Goal: Find specific page/section: Find specific page/section

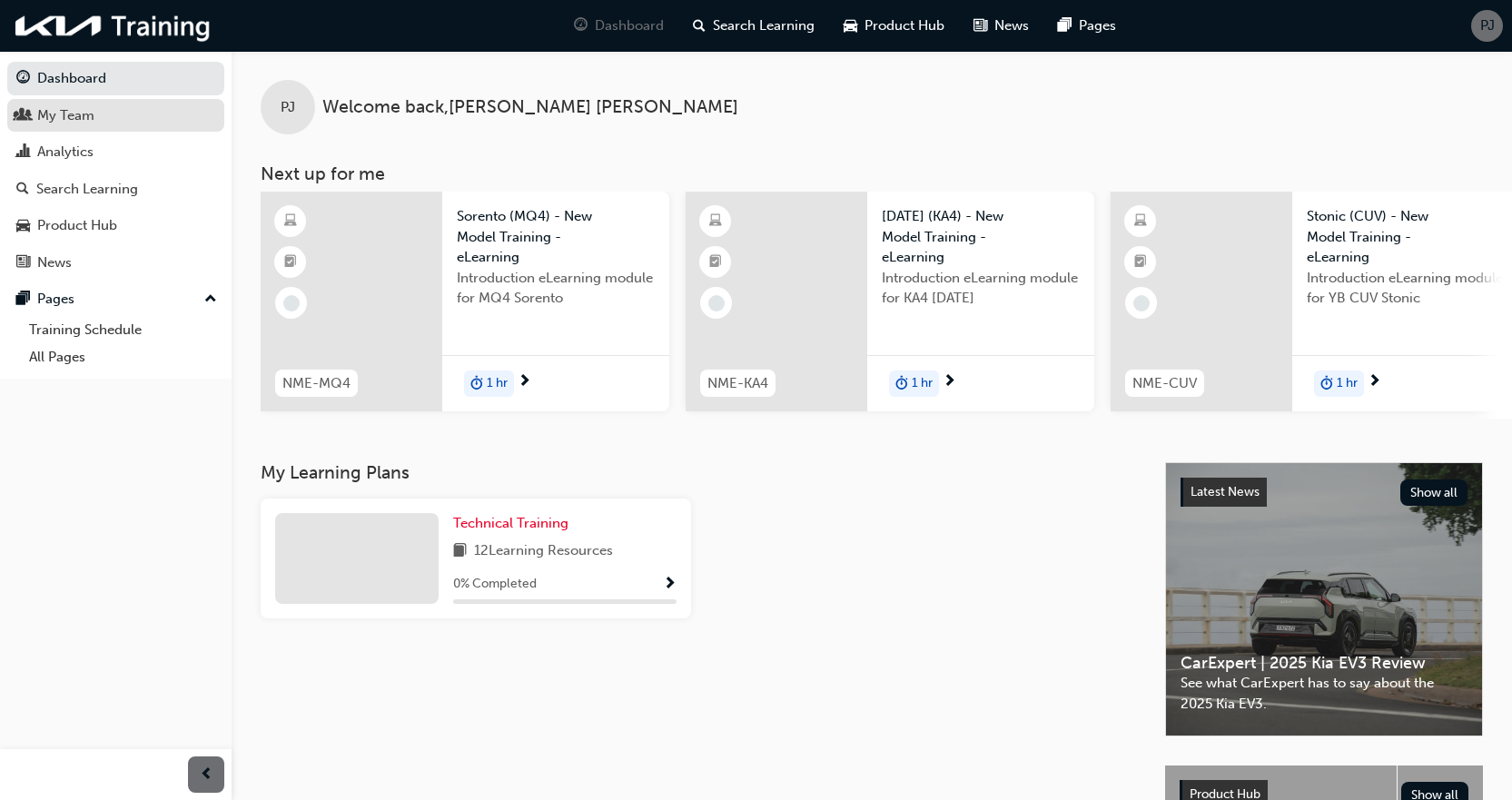
click at [110, 118] on div "My Team" at bounding box center [116, 116] width 199 height 22
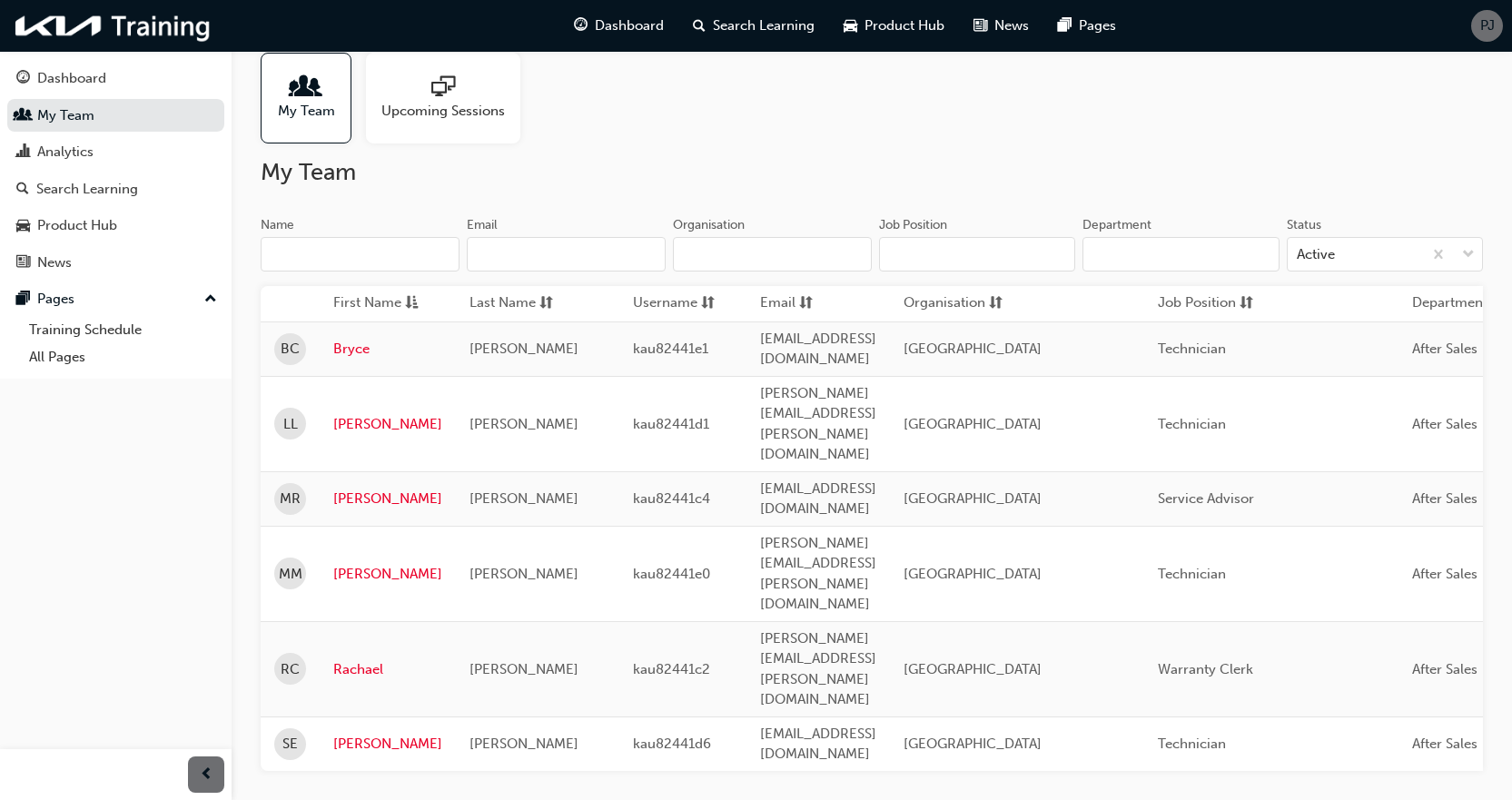
scroll to position [41, 0]
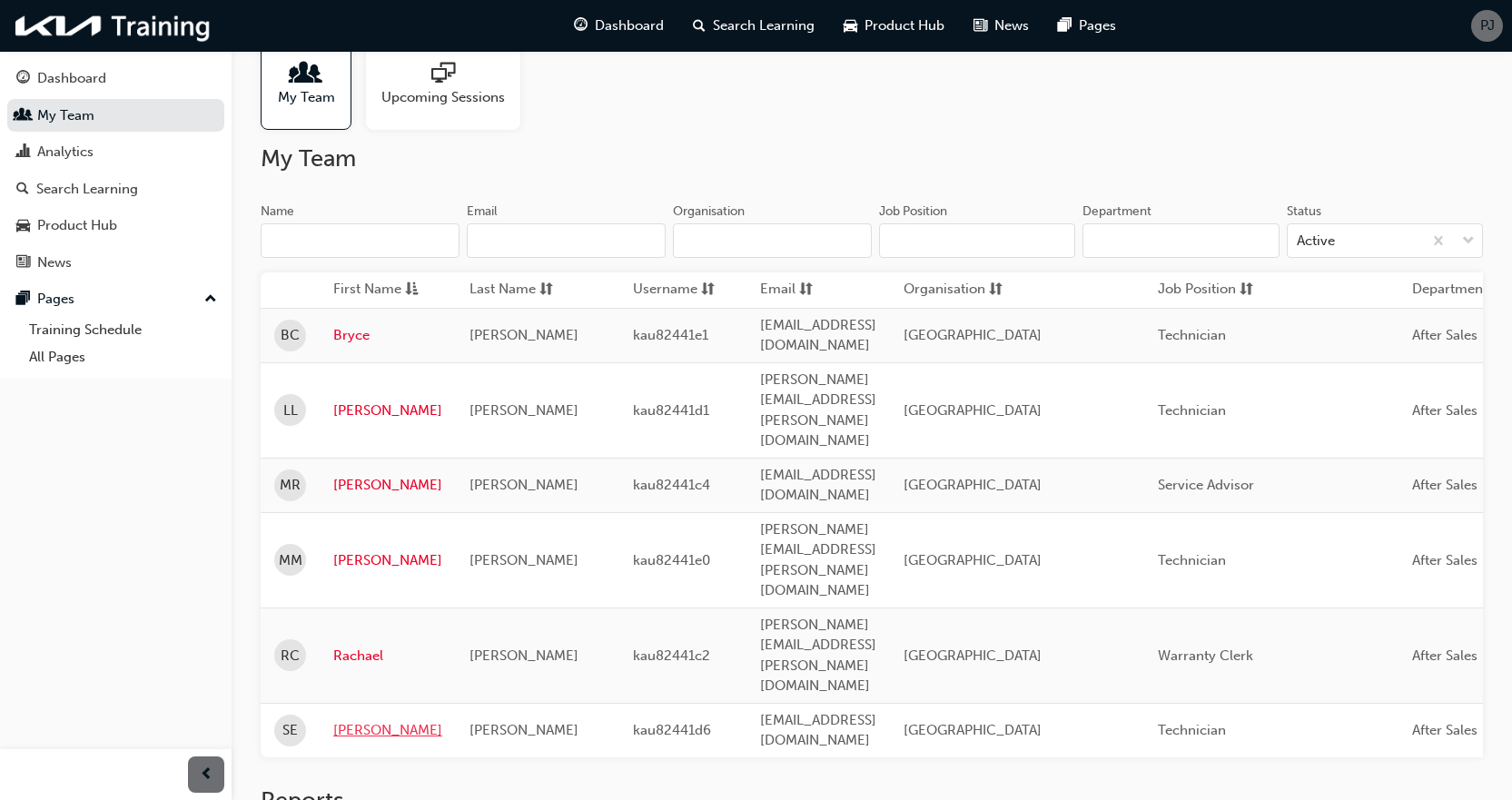
click at [358, 719] on link "[PERSON_NAME]" at bounding box center [387, 730] width 109 height 21
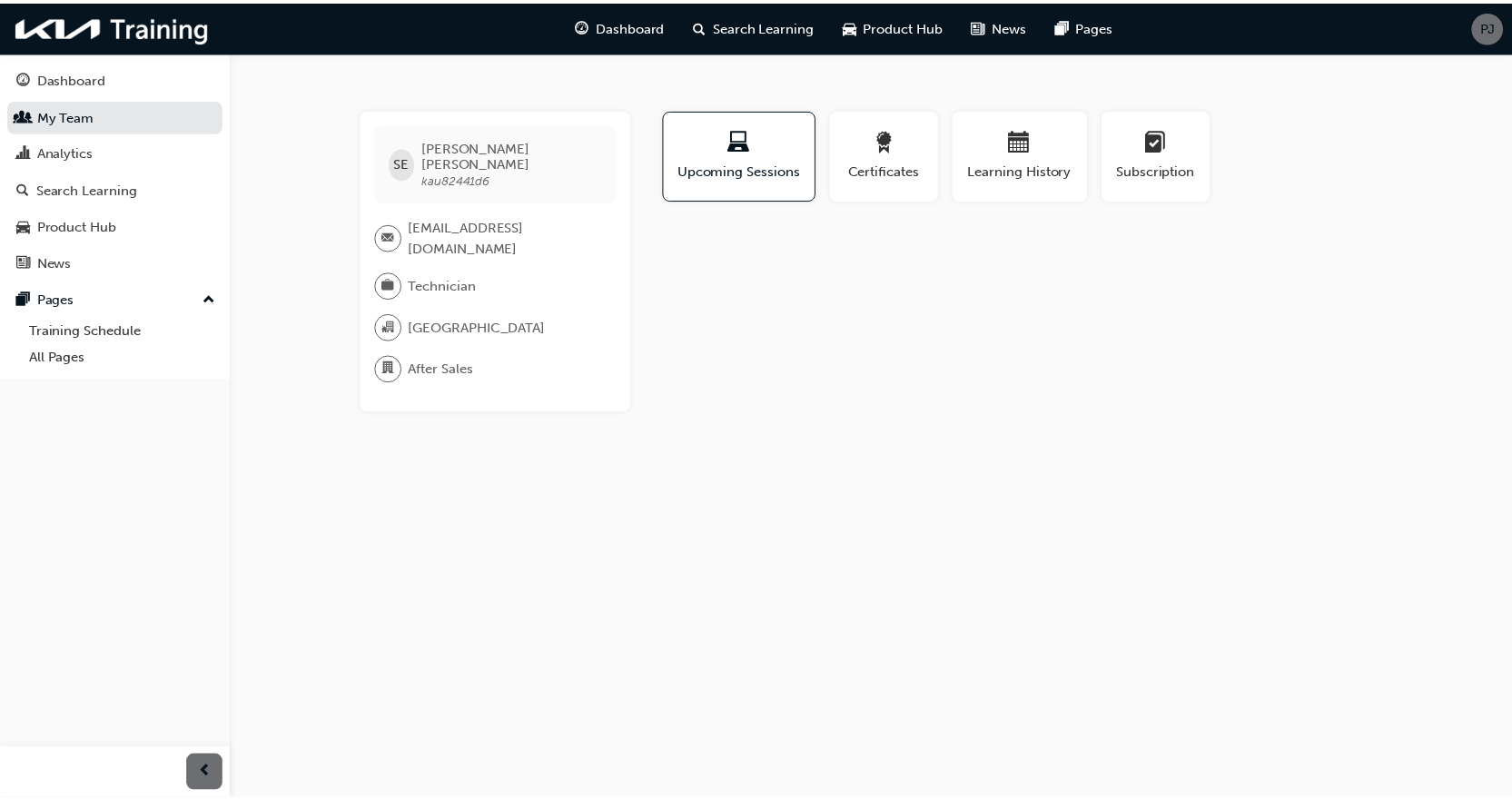
scroll to position [41, 0]
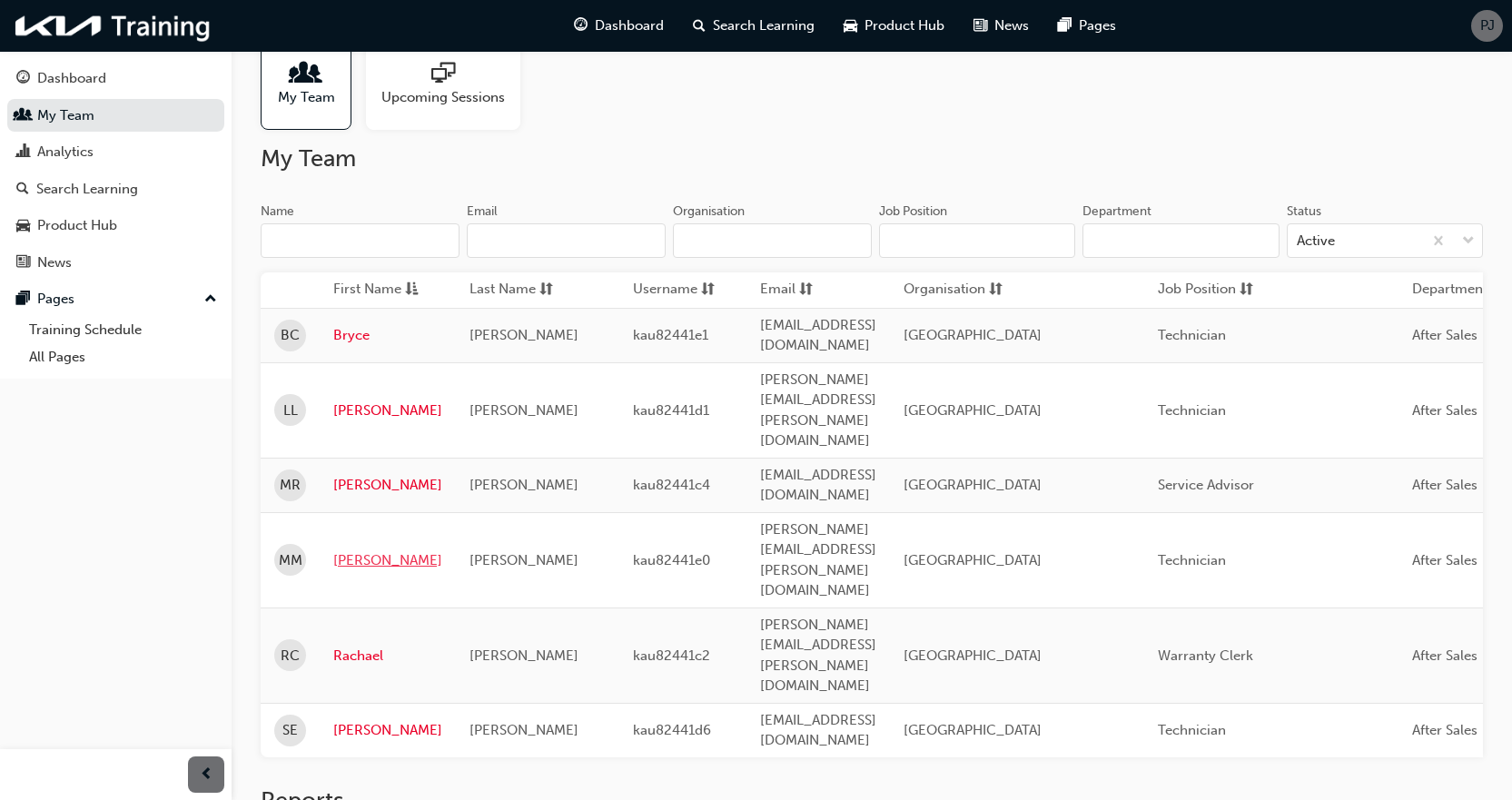
click at [354, 550] on link "[PERSON_NAME]" at bounding box center [387, 561] width 109 height 21
